Goal: Navigation & Orientation: Find specific page/section

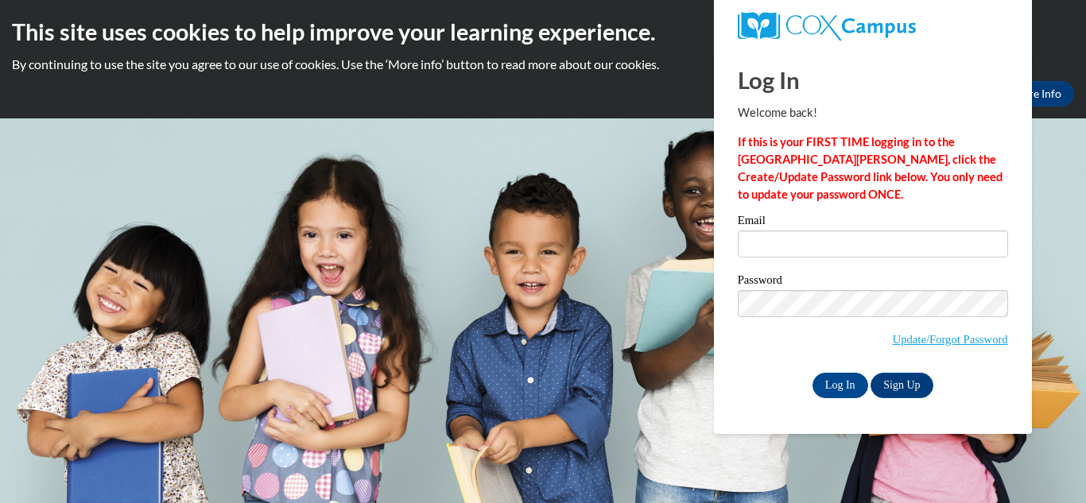
type input "[PERSON_NAME][EMAIL_ADDRESS][PERSON_NAME][DOMAIN_NAME]"
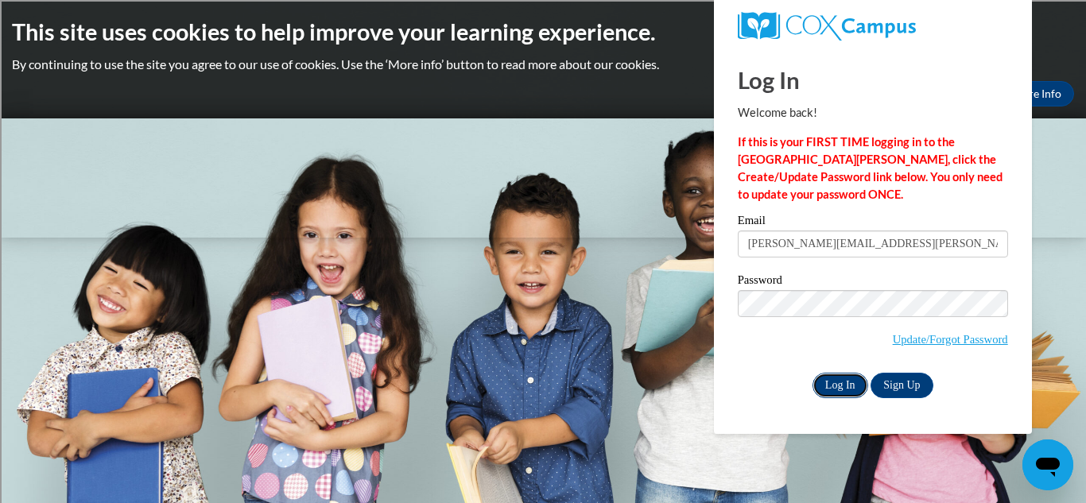
click at [851, 390] on input "Log In" at bounding box center [841, 385] width 56 height 25
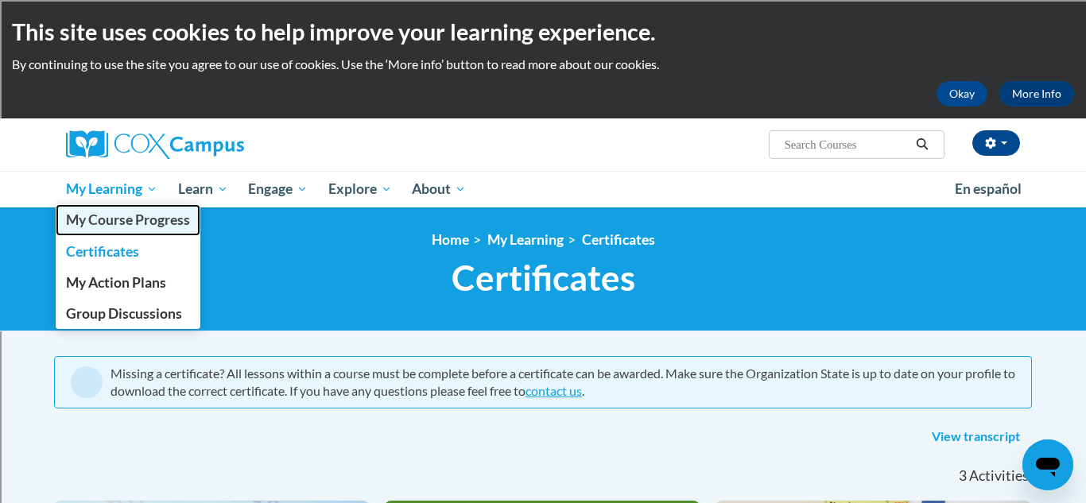
click at [144, 223] on span "My Course Progress" at bounding box center [128, 219] width 124 height 17
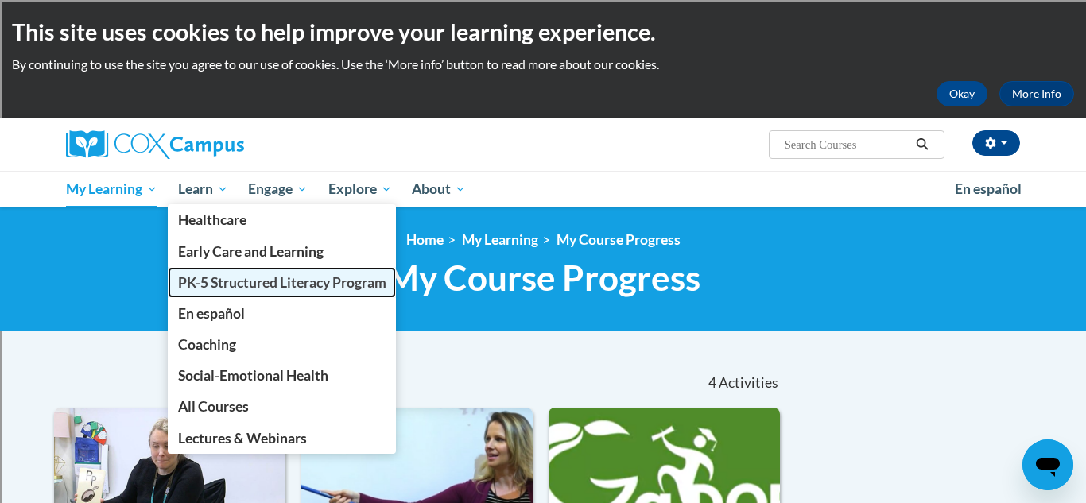
click at [241, 285] on span "PK-5 Structured Literacy Program" at bounding box center [282, 282] width 208 height 17
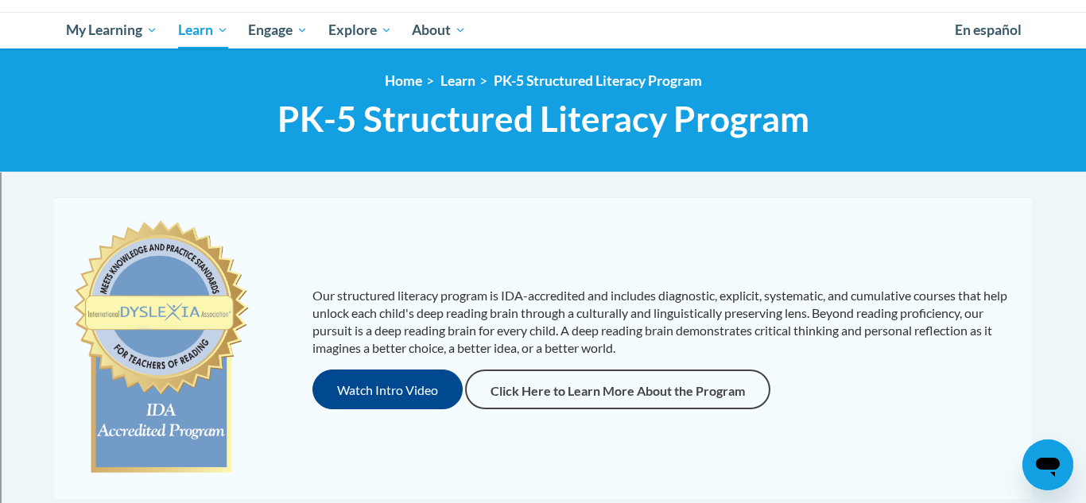
scroll to position [154, 0]
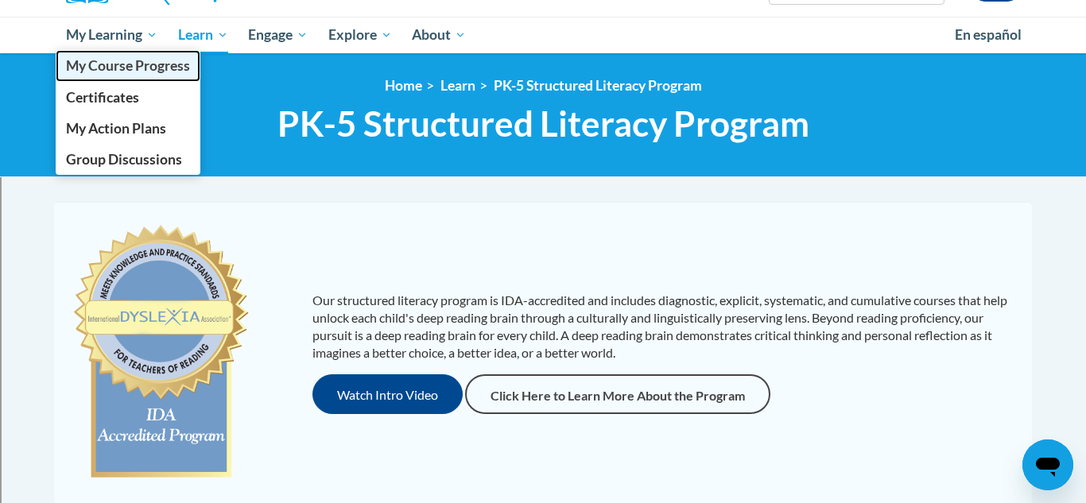
click at [96, 67] on span "My Course Progress" at bounding box center [128, 65] width 124 height 17
